Goal: Task Accomplishment & Management: Use online tool/utility

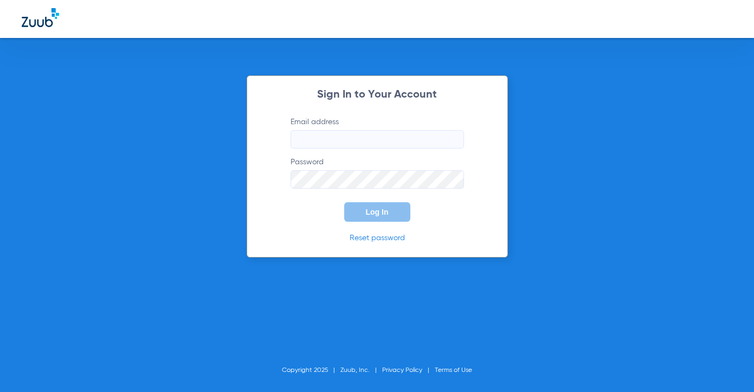
type input "[EMAIL_ADDRESS][DOMAIN_NAME]"
click at [374, 218] on button "Log In" at bounding box center [377, 212] width 66 height 20
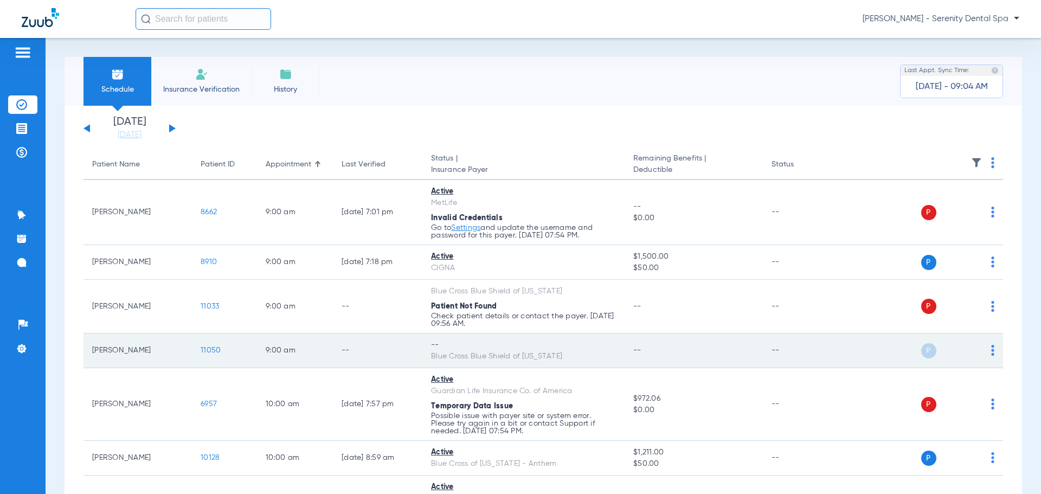
click at [134, 350] on td "[PERSON_NAME]" at bounding box center [137, 350] width 108 height 35
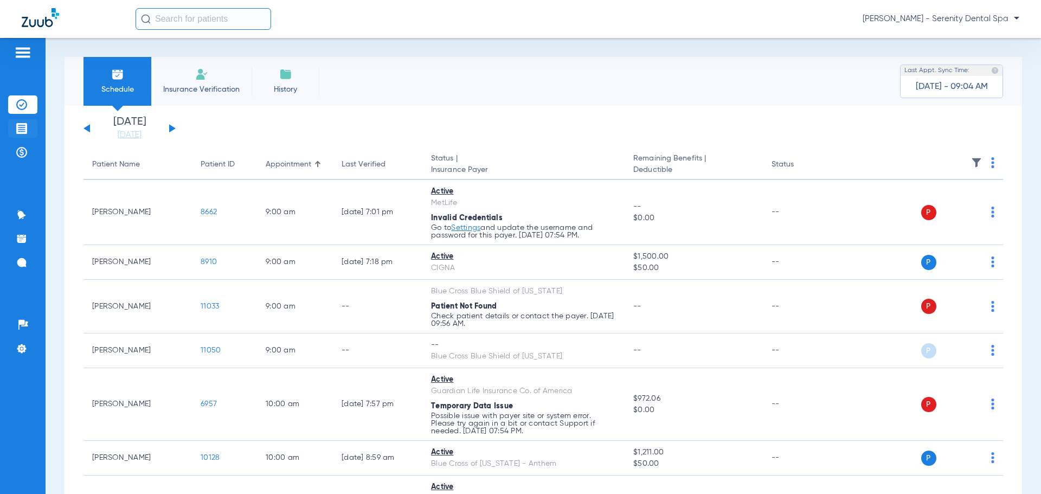
click at [24, 124] on img at bounding box center [21, 128] width 11 height 11
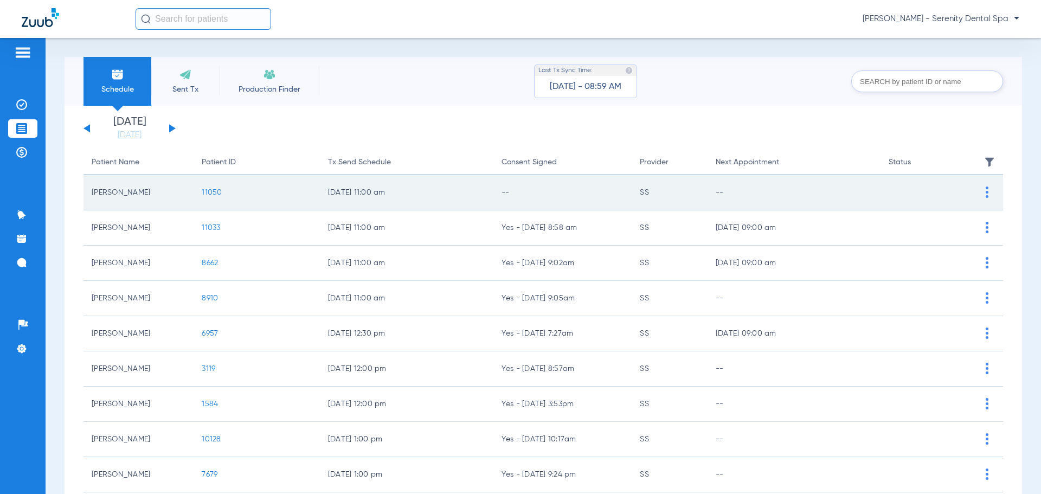
click at [211, 189] on span "11050" at bounding box center [212, 193] width 20 height 8
